Goal: Information Seeking & Learning: Check status

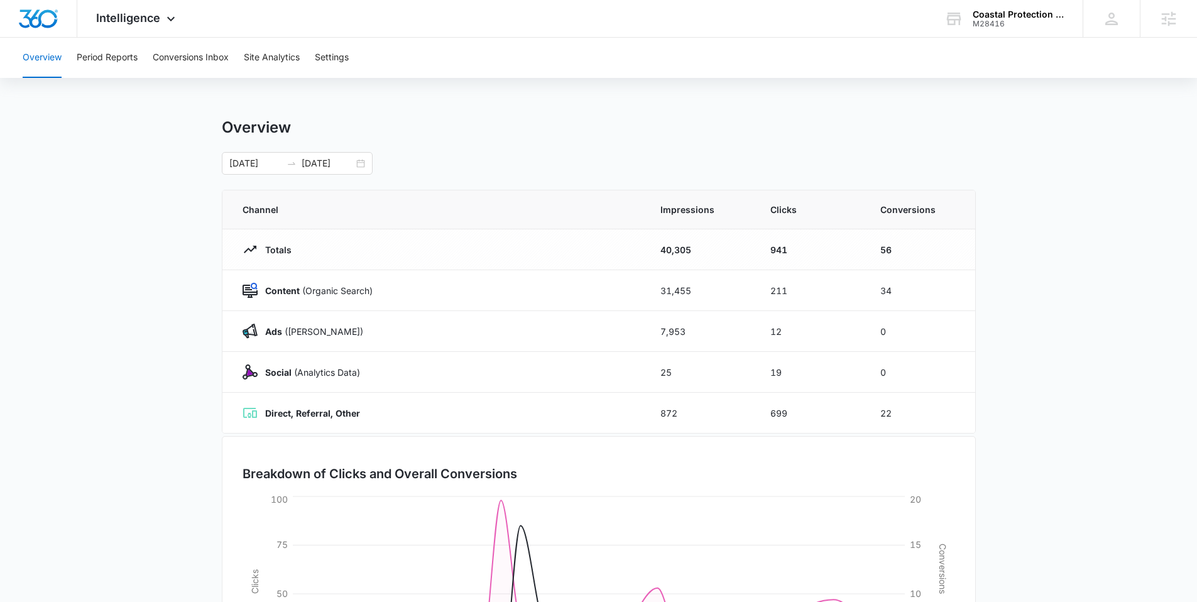
click at [413, 59] on div "Overview Period Reports Conversions Inbox Site Analytics Settings" at bounding box center [598, 58] width 1167 height 40
click at [1116, 17] on icon at bounding box center [1111, 18] width 19 height 19
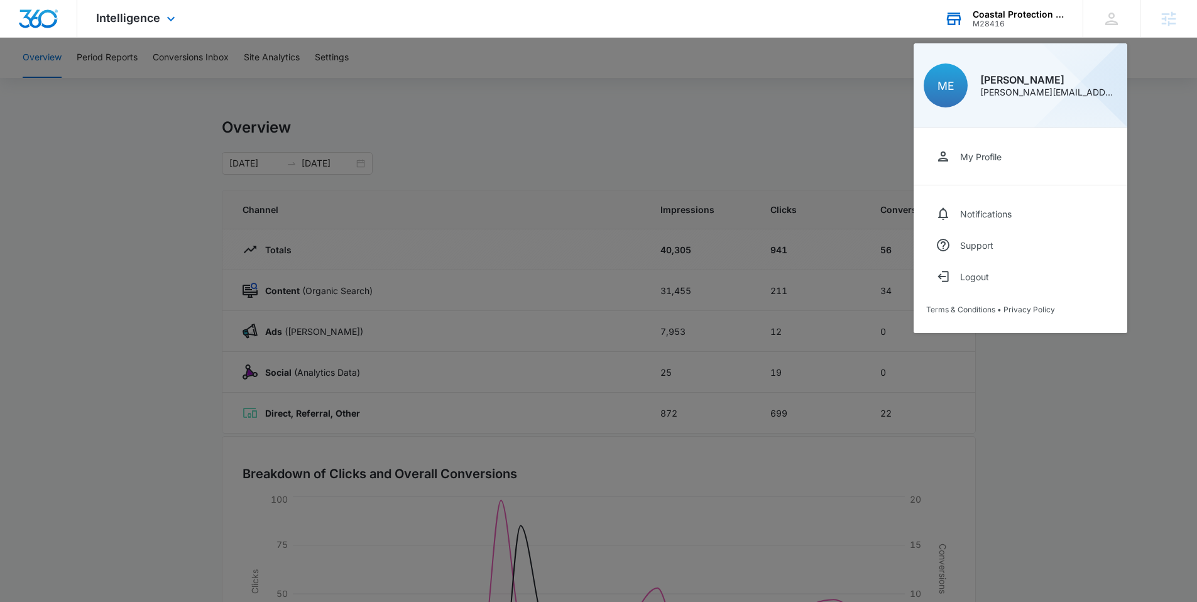
click at [1054, 26] on div "M28416" at bounding box center [1018, 23] width 92 height 9
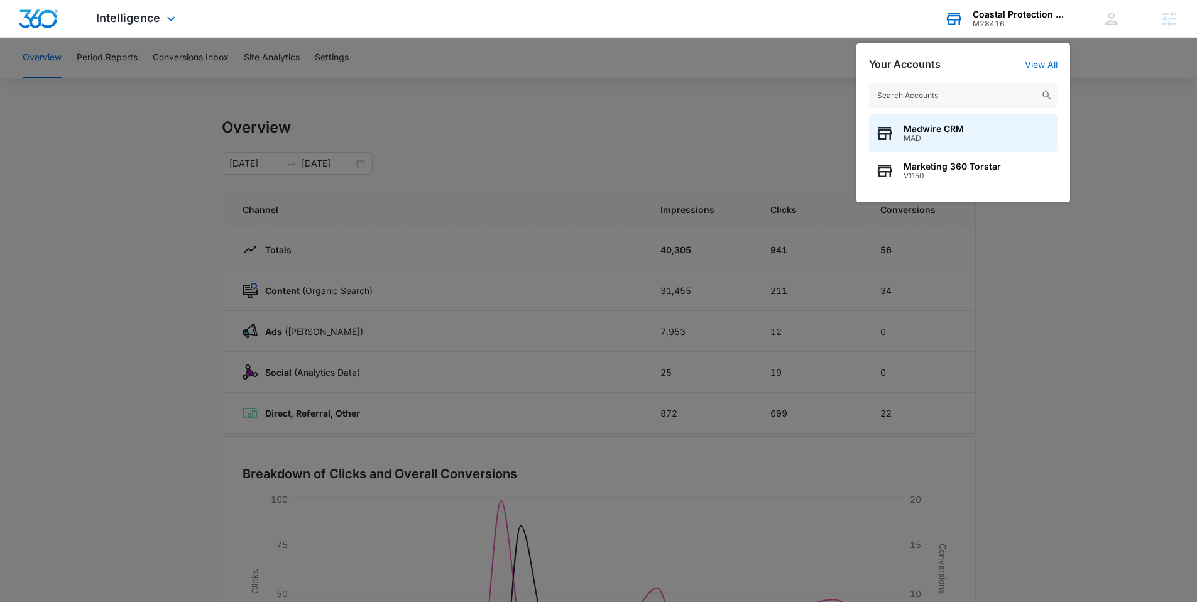
click at [963, 94] on input "text" at bounding box center [963, 95] width 188 height 25
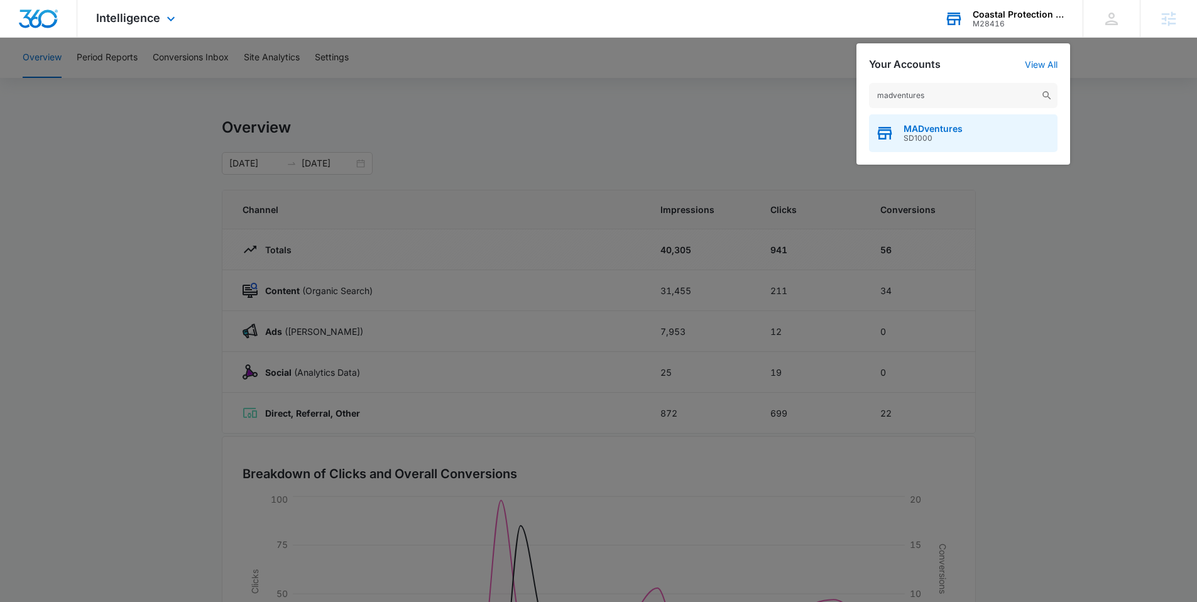
type input "madventures"
click at [942, 134] on span "SD1000" at bounding box center [932, 138] width 59 height 9
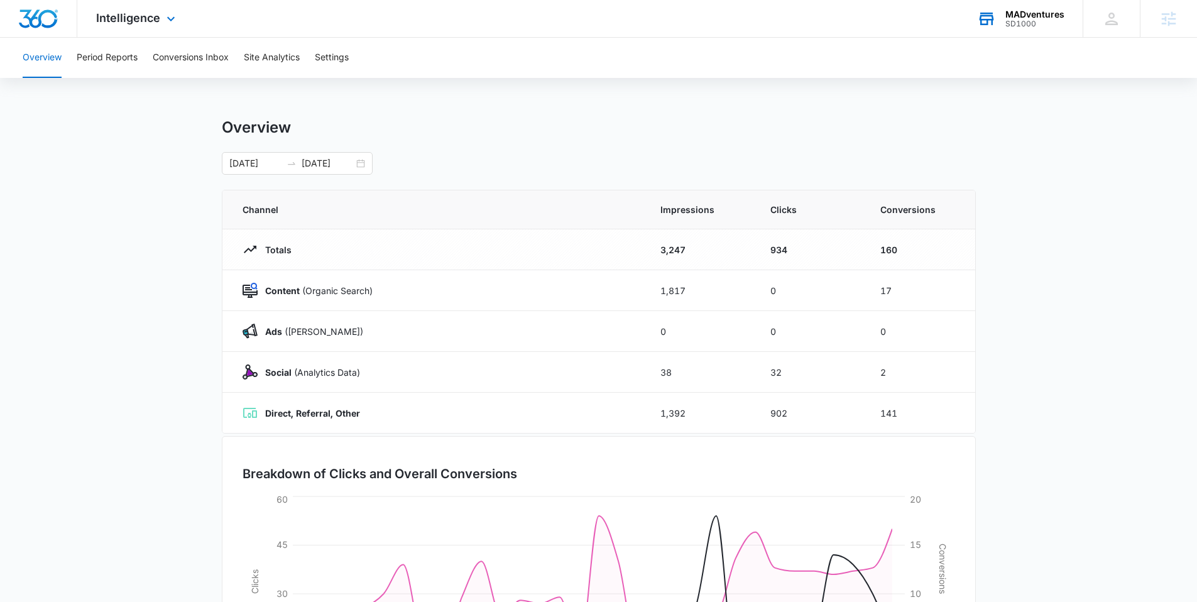
click at [687, 138] on div "Overview 07/13/2025 08/12/2025" at bounding box center [599, 146] width 754 height 57
click at [145, 20] on span "Intelligence" at bounding box center [128, 17] width 64 height 13
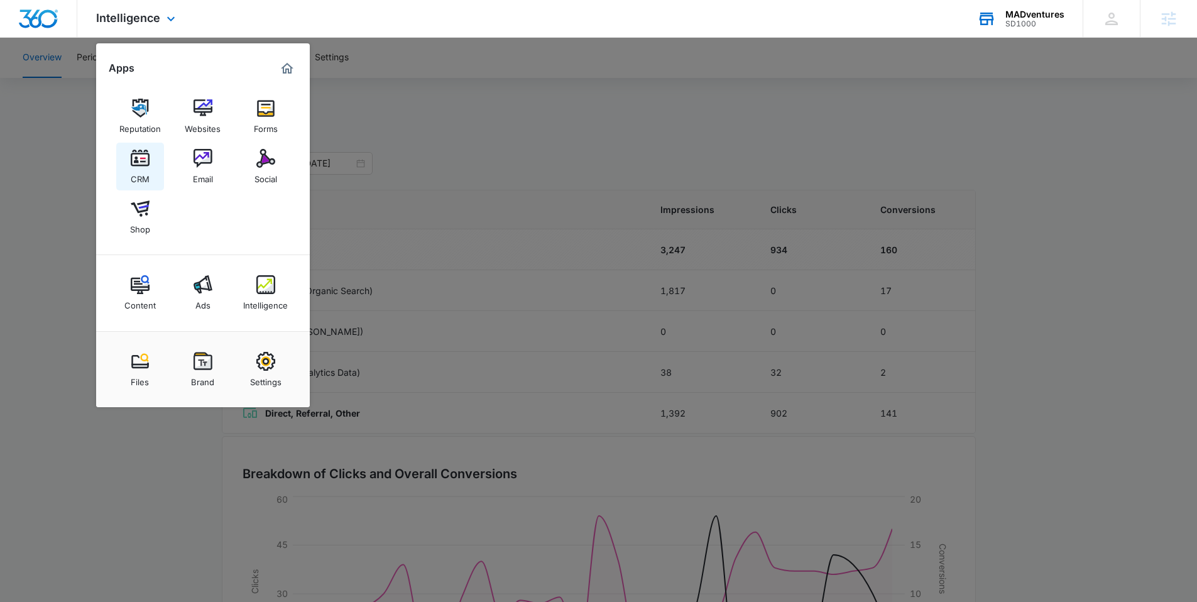
click at [146, 157] on img at bounding box center [140, 158] width 19 height 19
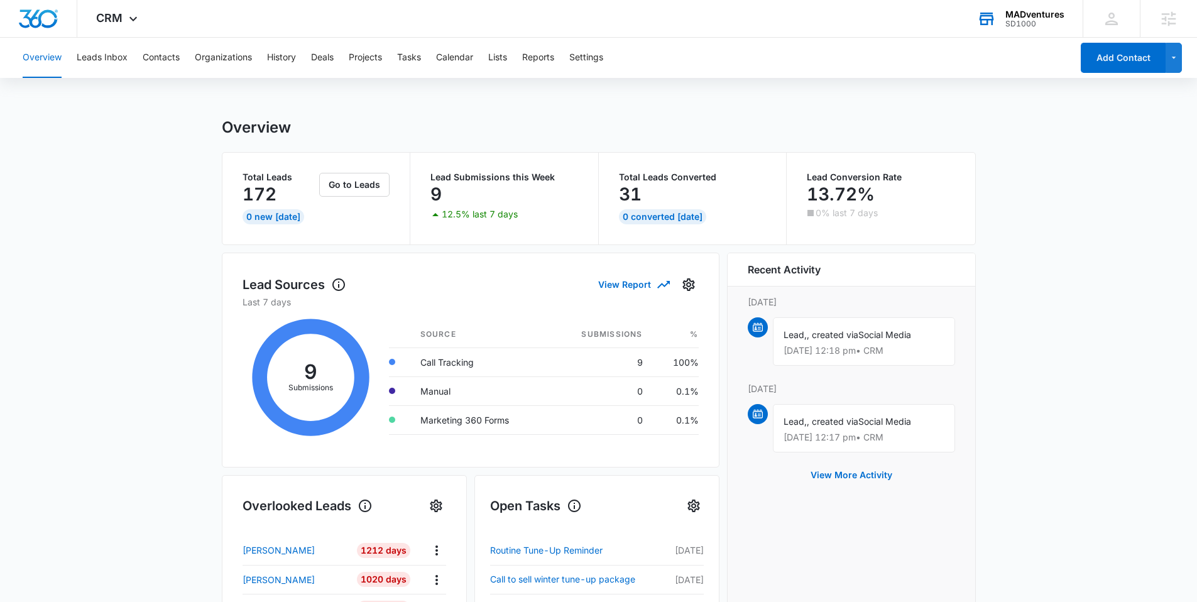
click at [861, 82] on div "Overview Leads Inbox Contacts Organizations History Deals Projects Tasks Calend…" at bounding box center [598, 561] width 1197 height 1047
click at [120, 21] on span "CRM" at bounding box center [109, 17] width 26 height 13
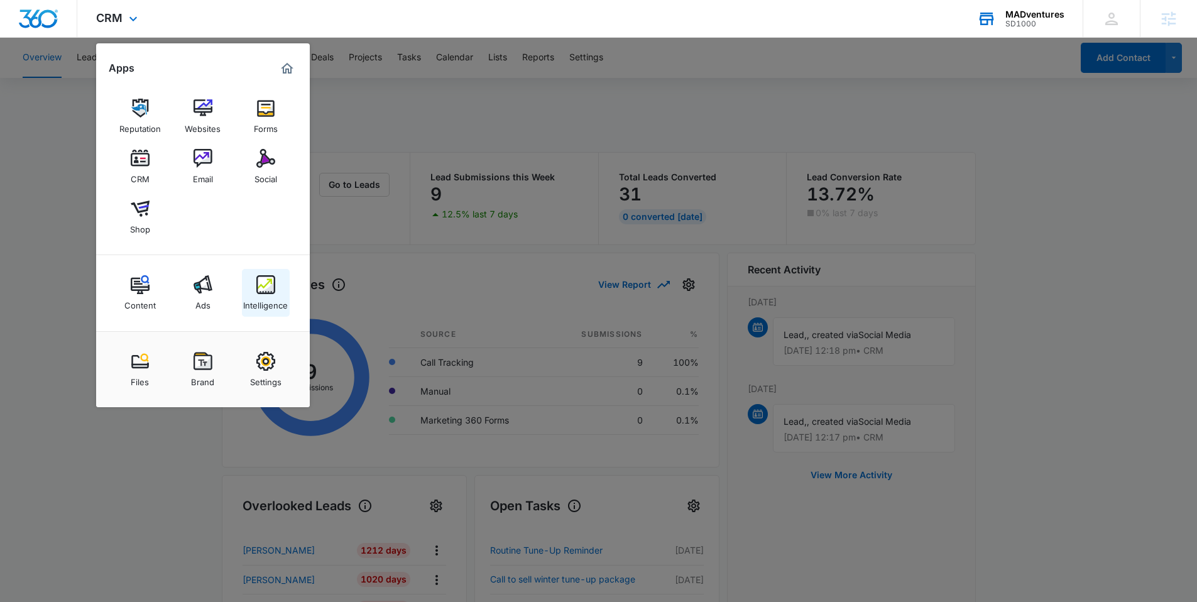
click at [267, 285] on img at bounding box center [265, 284] width 19 height 19
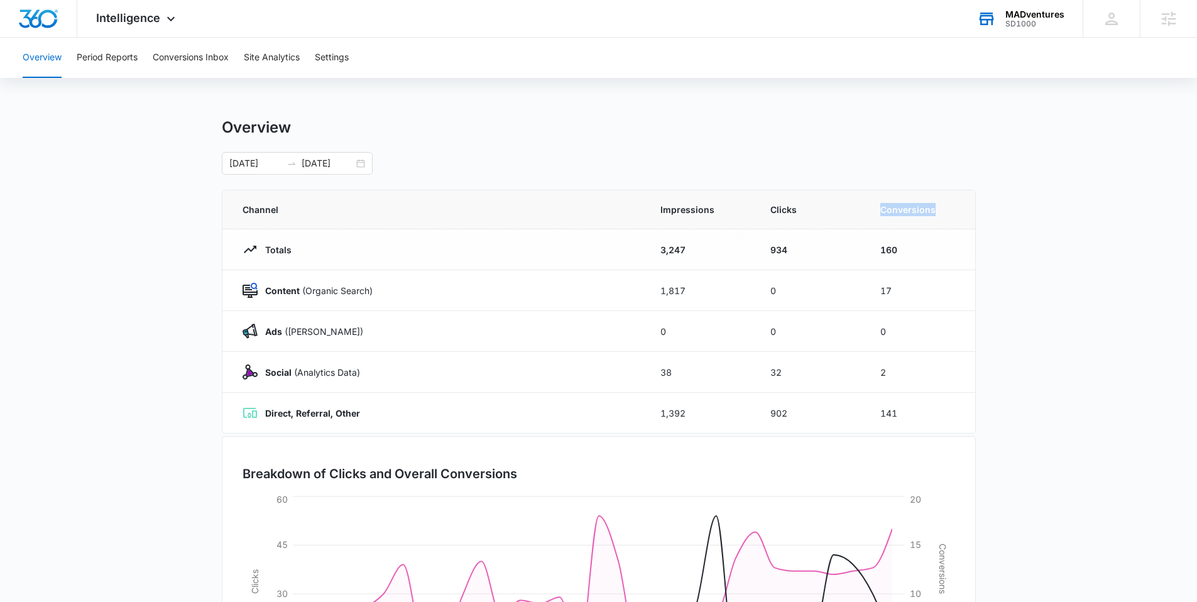
drag, startPoint x: 944, startPoint y: 212, endPoint x: 873, endPoint y: 209, distance: 71.7
click at [873, 209] on th "Conversions" at bounding box center [920, 209] width 110 height 39
drag, startPoint x: 903, startPoint y: 249, endPoint x: 873, endPoint y: 249, distance: 29.5
click at [873, 249] on td "160" at bounding box center [920, 249] width 110 height 41
drag, startPoint x: 903, startPoint y: 287, endPoint x: 879, endPoint y: 290, distance: 24.7
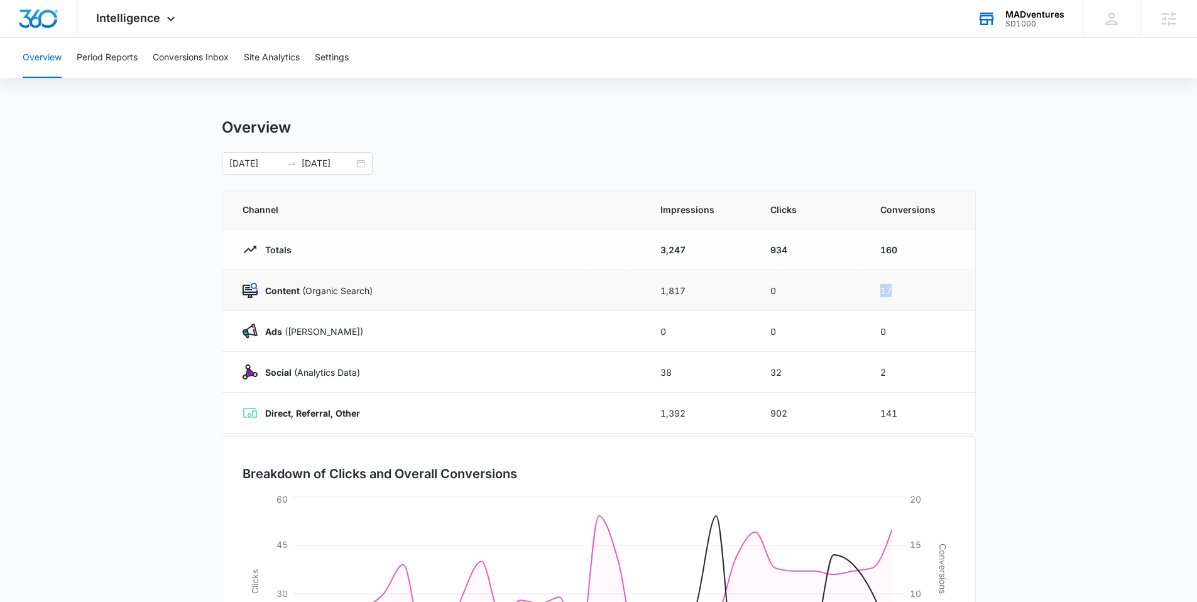
click at [879, 290] on td "17" at bounding box center [920, 290] width 110 height 41
drag, startPoint x: 895, startPoint y: 330, endPoint x: 874, endPoint y: 327, distance: 21.0
click at [874, 327] on td "0" at bounding box center [920, 331] width 110 height 41
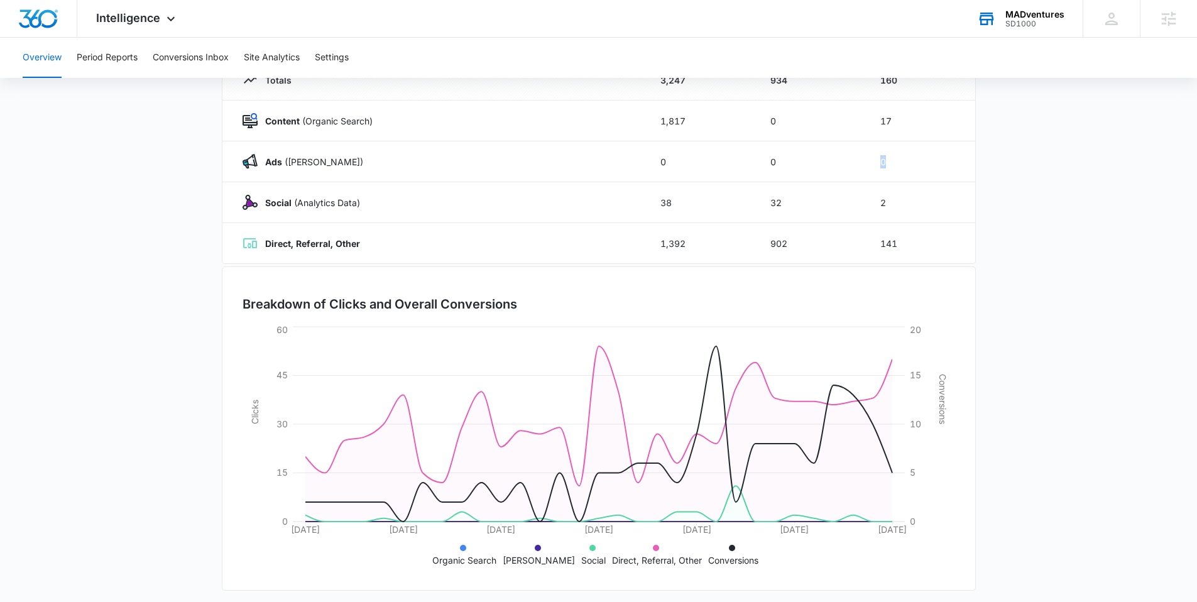
scroll to position [176, 0]
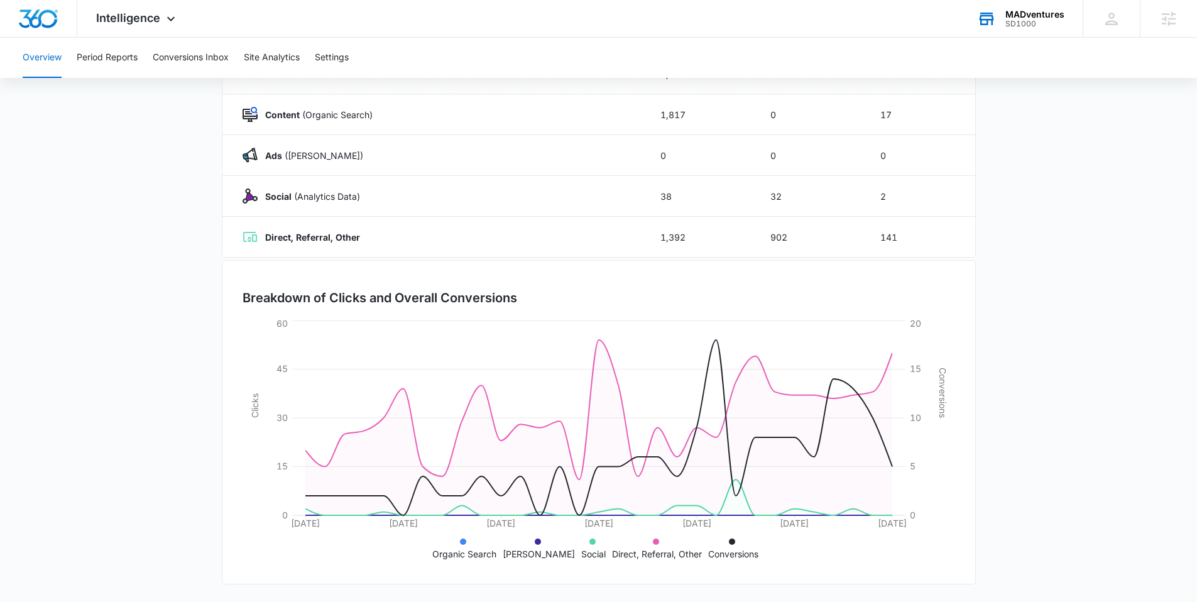
click at [1016, 225] on main "Overview 07/13/2025 08/12/2025 Channel Impressions Clicks Conversions Totals 3,…" at bounding box center [598, 272] width 1197 height 660
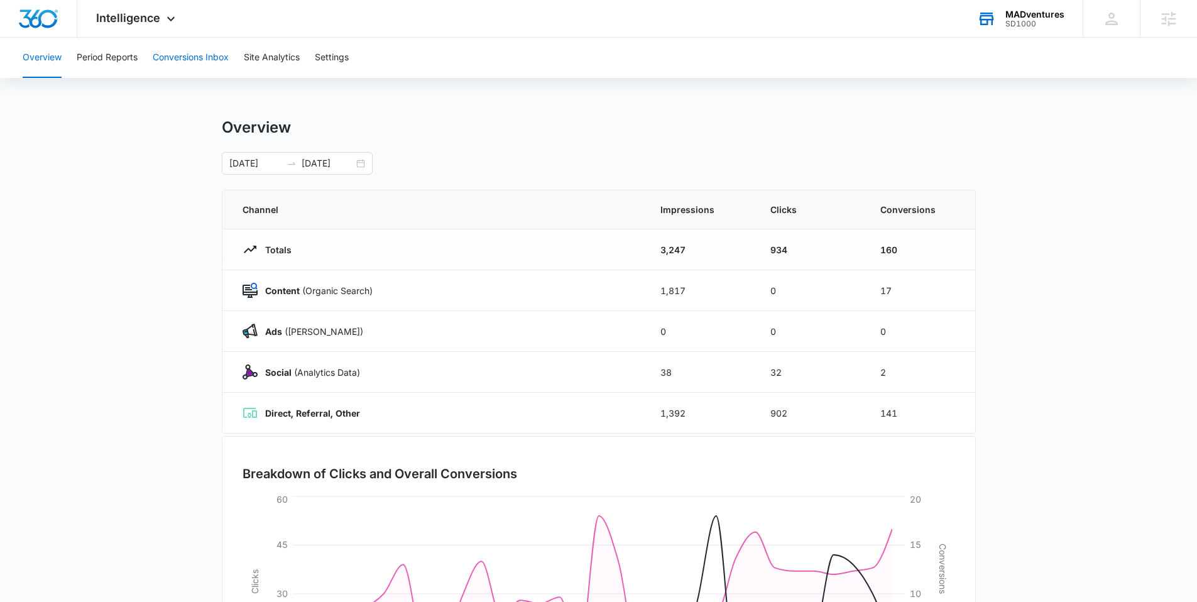
click at [175, 53] on button "Conversions Inbox" at bounding box center [191, 58] width 76 height 40
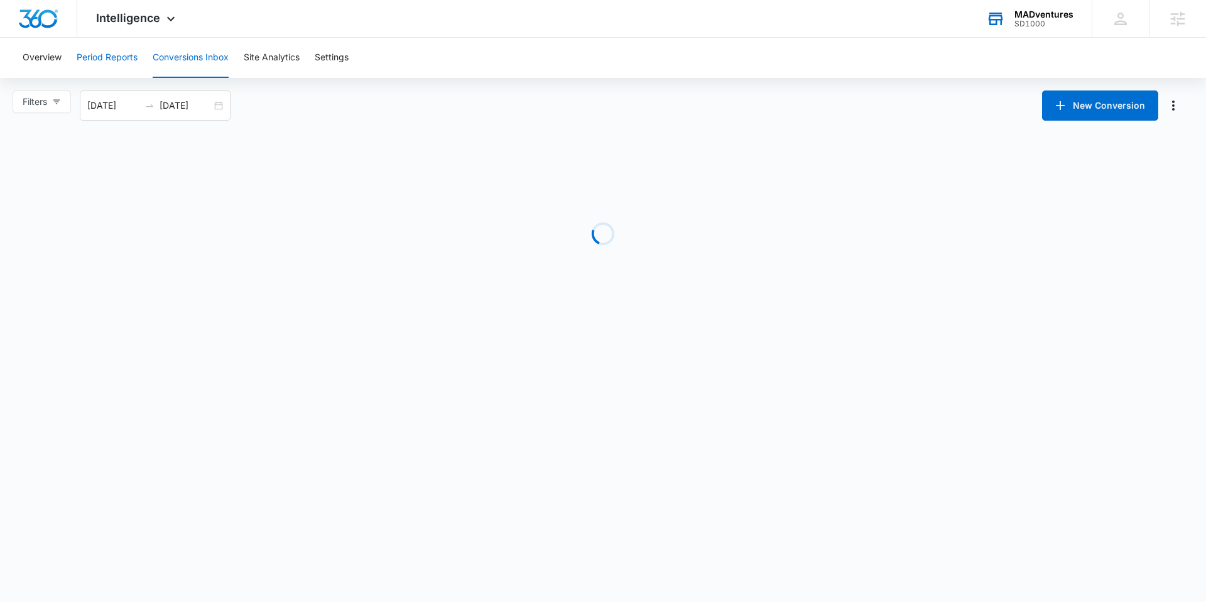
click at [94, 57] on button "Period Reports" at bounding box center [107, 58] width 61 height 40
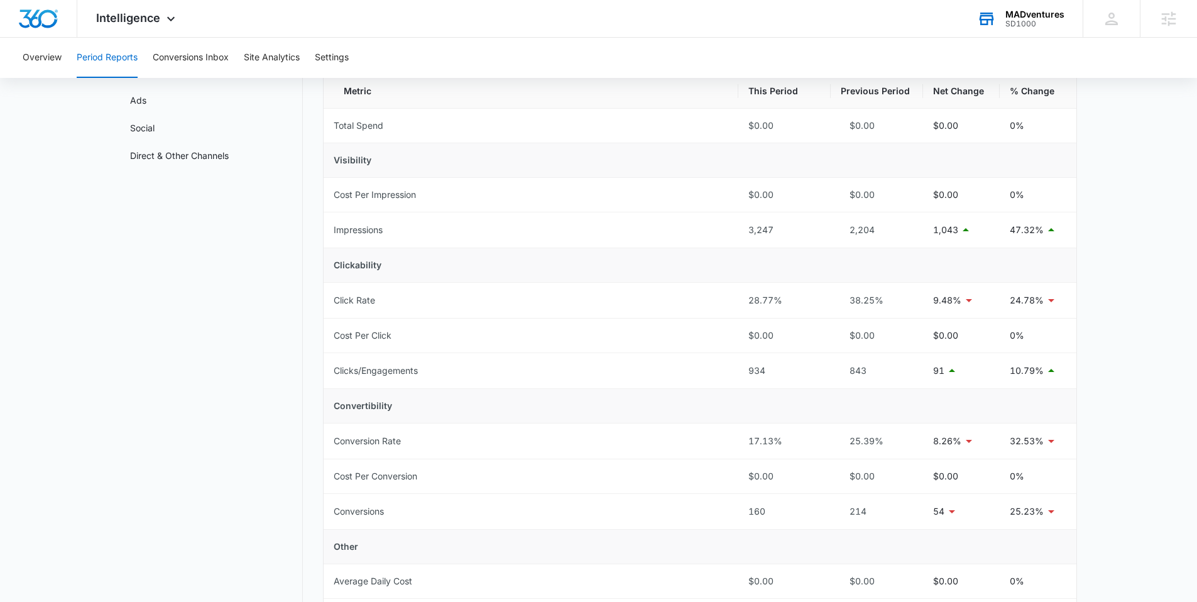
scroll to position [63, 0]
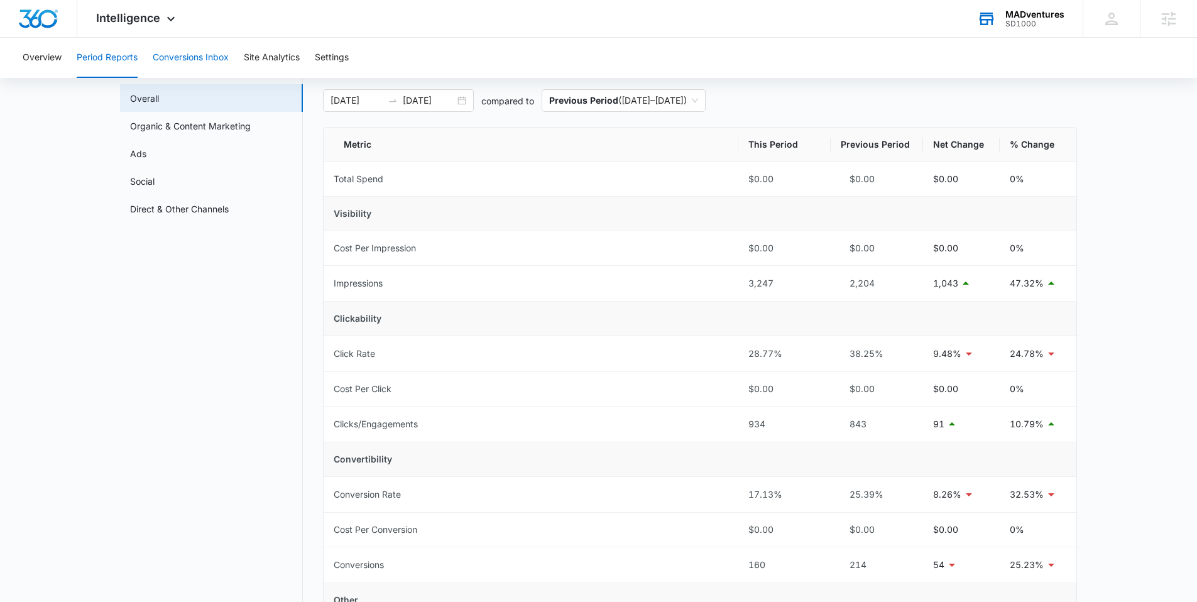
click at [210, 58] on button "Conversions Inbox" at bounding box center [191, 58] width 76 height 40
